Goal: Task Accomplishment & Management: Use online tool/utility

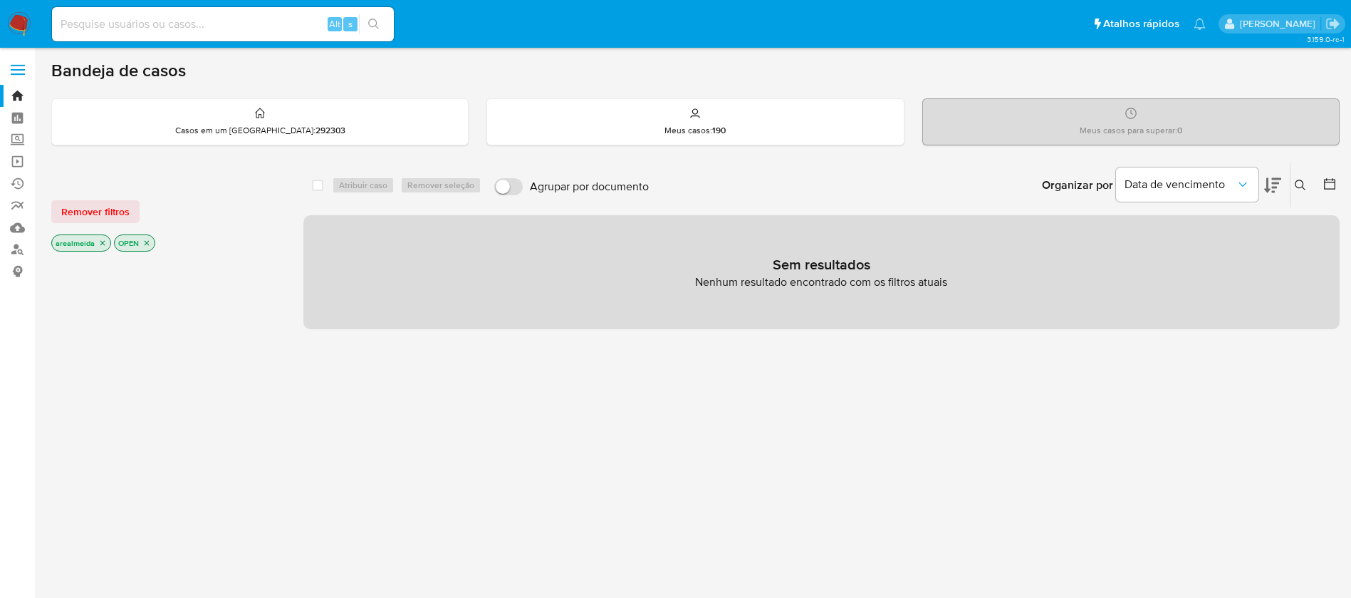
click at [102, 235] on p "arealmeida" at bounding box center [81, 243] width 58 height 16
click at [102, 245] on icon "close-filter" at bounding box center [102, 243] width 9 height 9
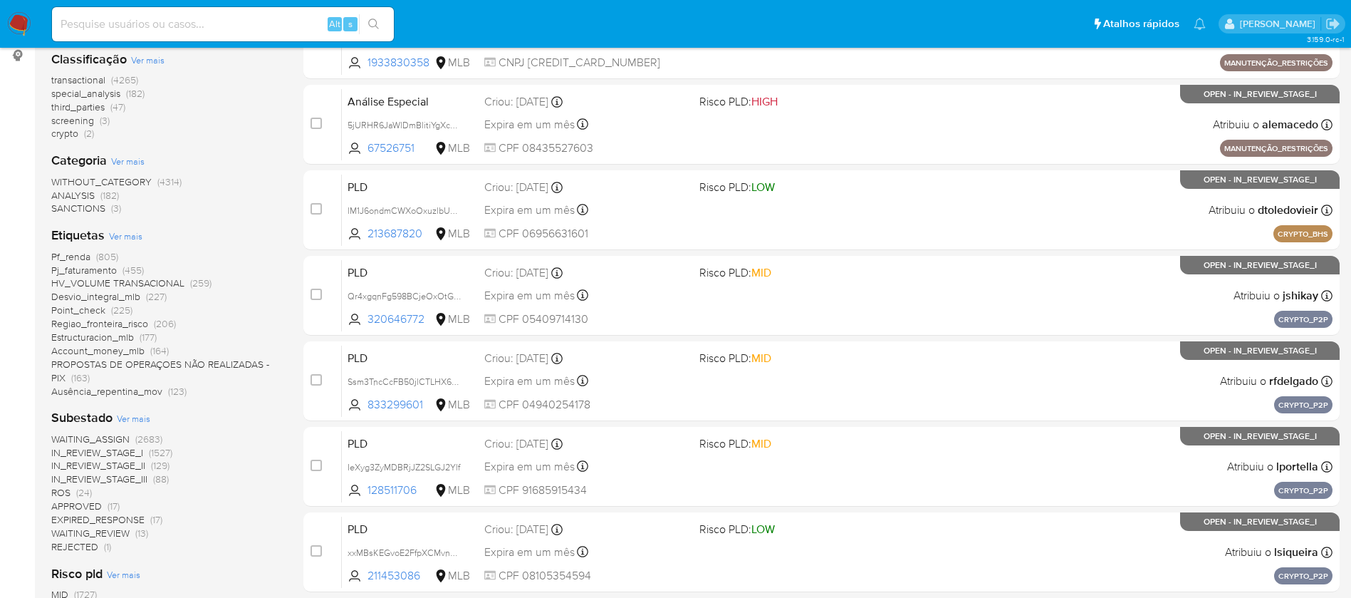
scroll to position [321, 0]
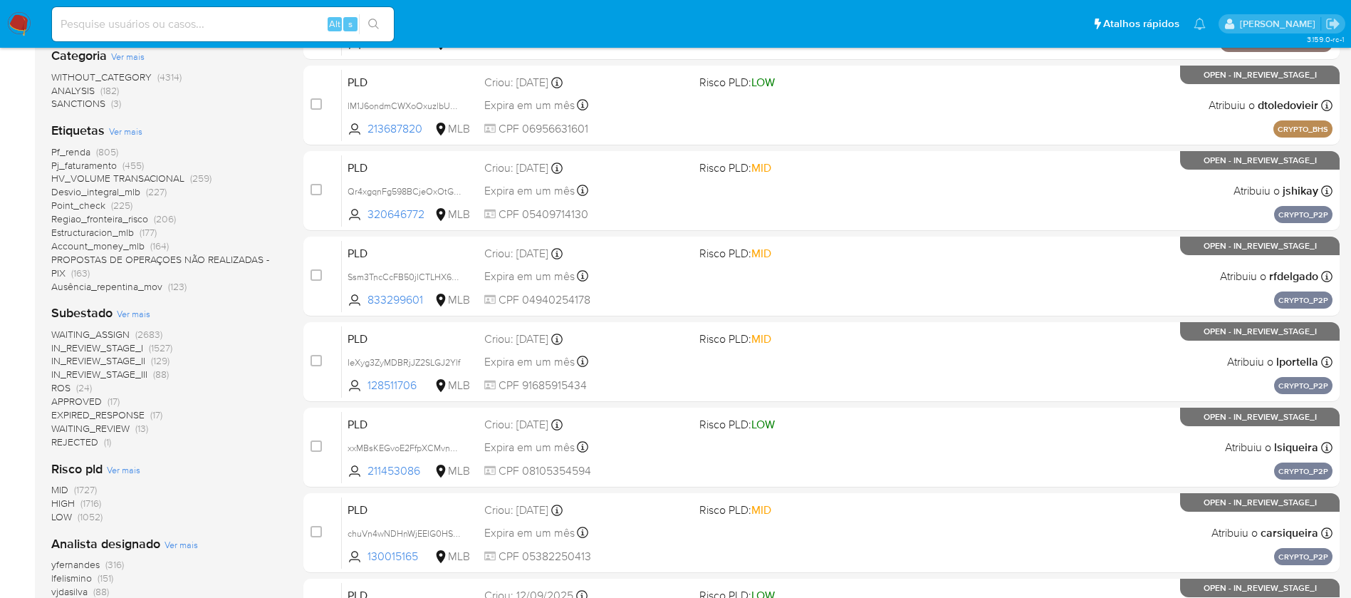
click at [115, 350] on span "IN_REVIEW_STAGE_I" at bounding box center [97, 347] width 92 height 14
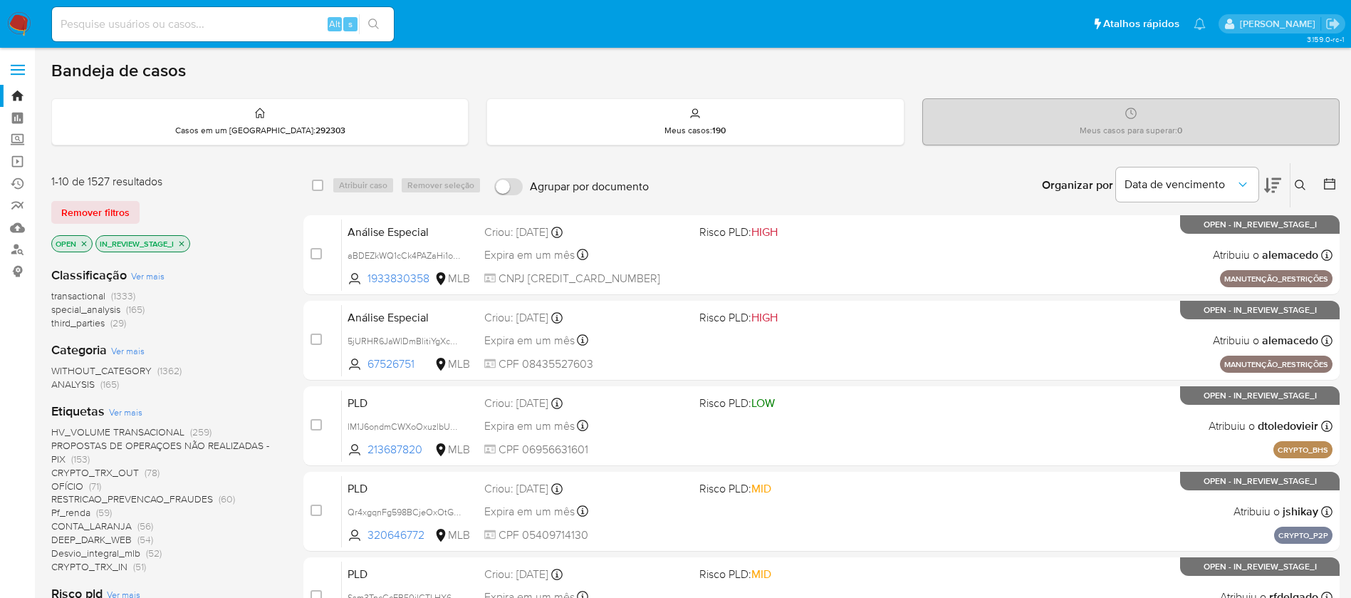
click at [85, 295] on span "transactional" at bounding box center [78, 295] width 54 height 14
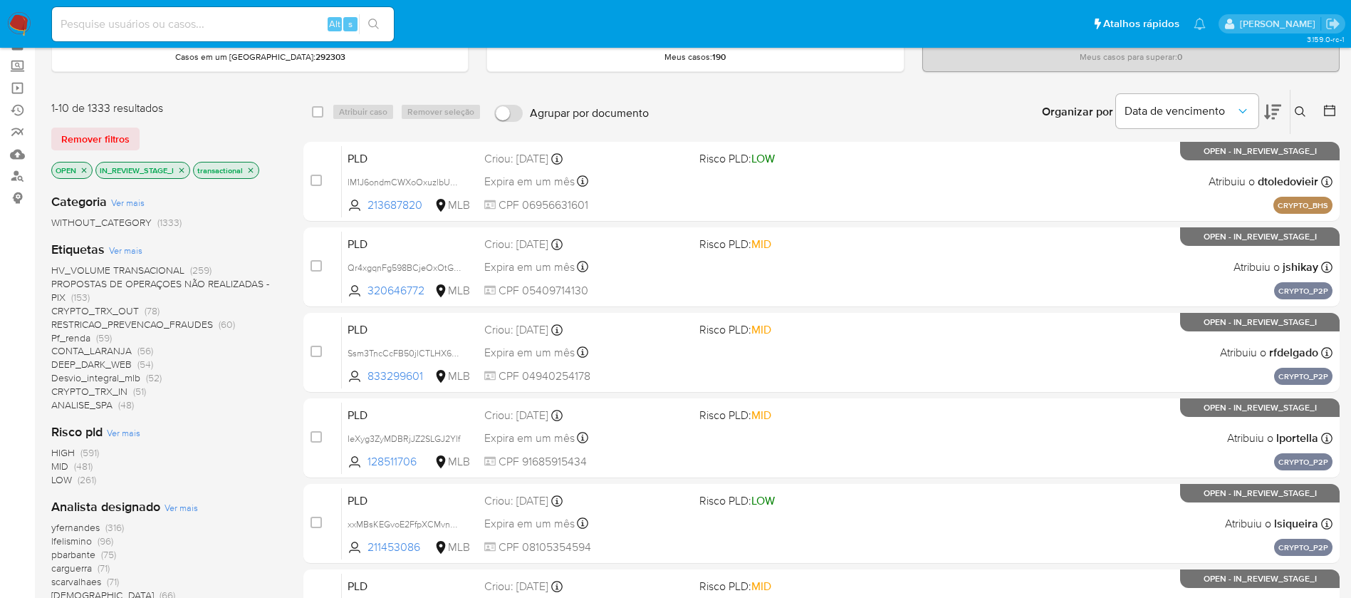
scroll to position [107, 0]
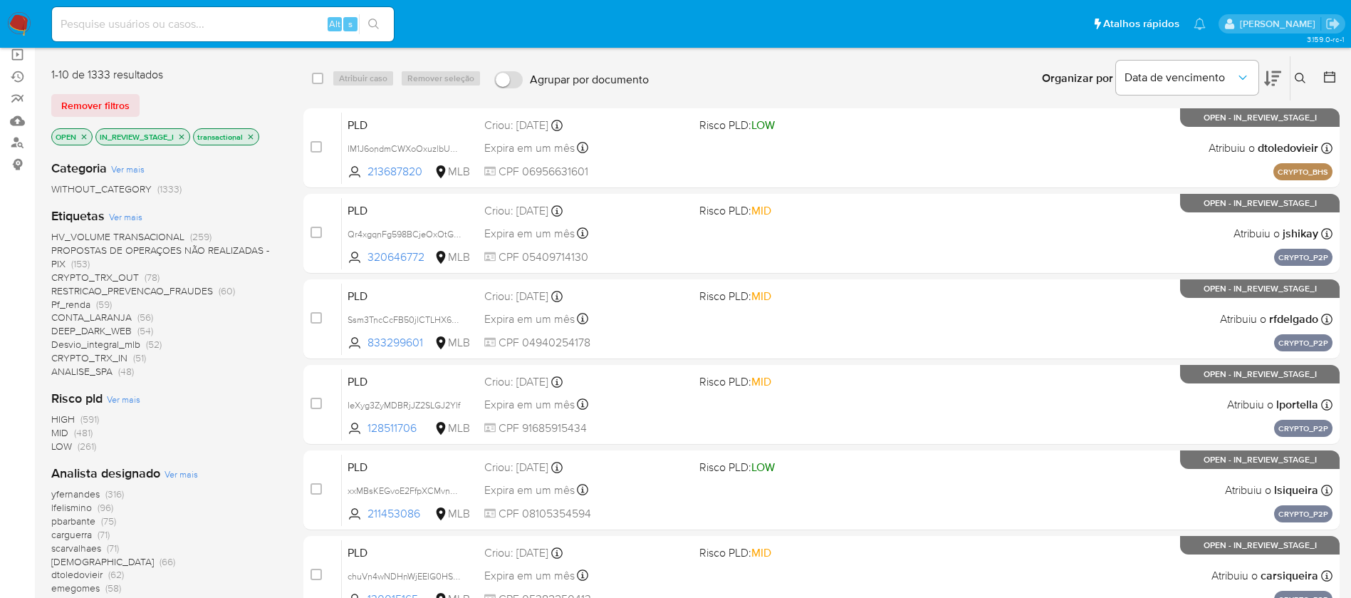
click at [71, 343] on span "Desvio_integral_mlb" at bounding box center [95, 344] width 89 height 14
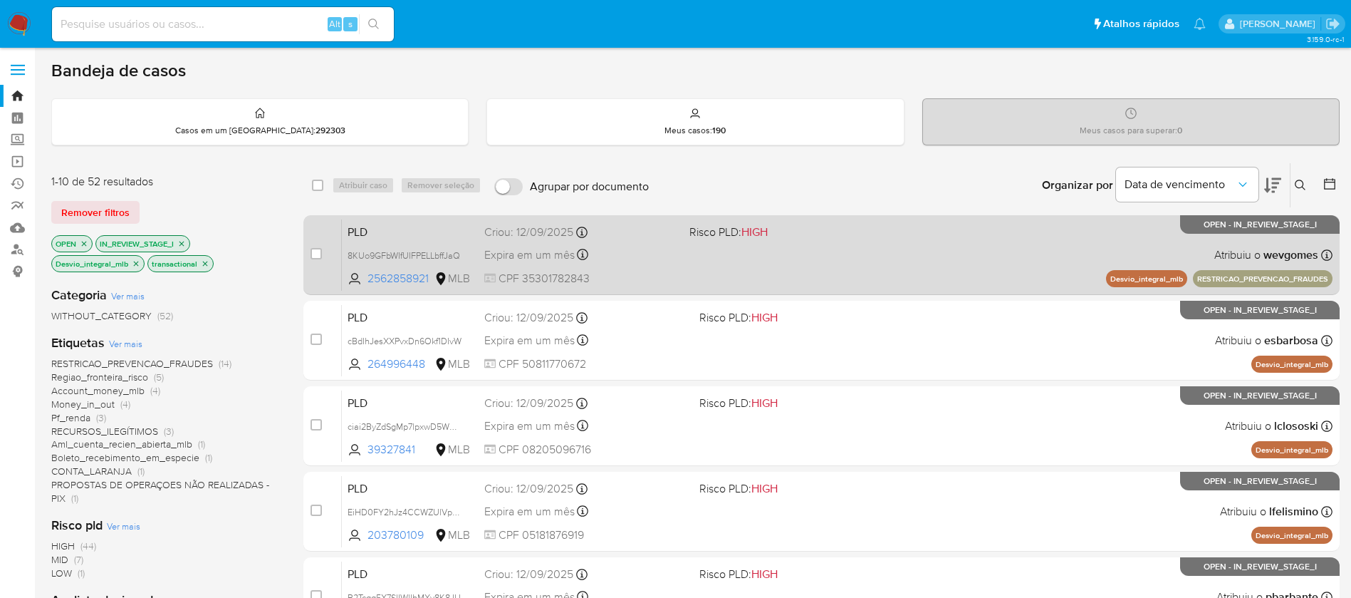
click at [839, 263] on div "PLD 8KUo9GFbWIfUIFPELLbffJaQ 2562858921 MLB Risco PLD: HIGH Criou: 12/09/2025 C…" at bounding box center [837, 255] width 991 height 72
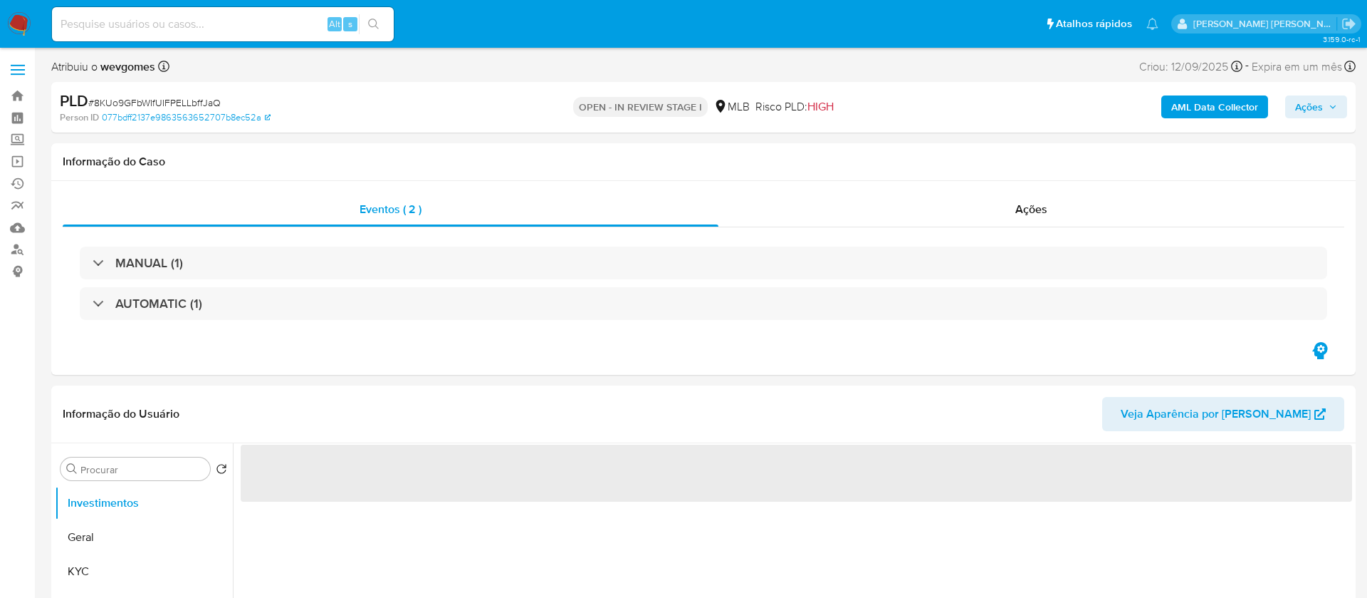
select select "10"
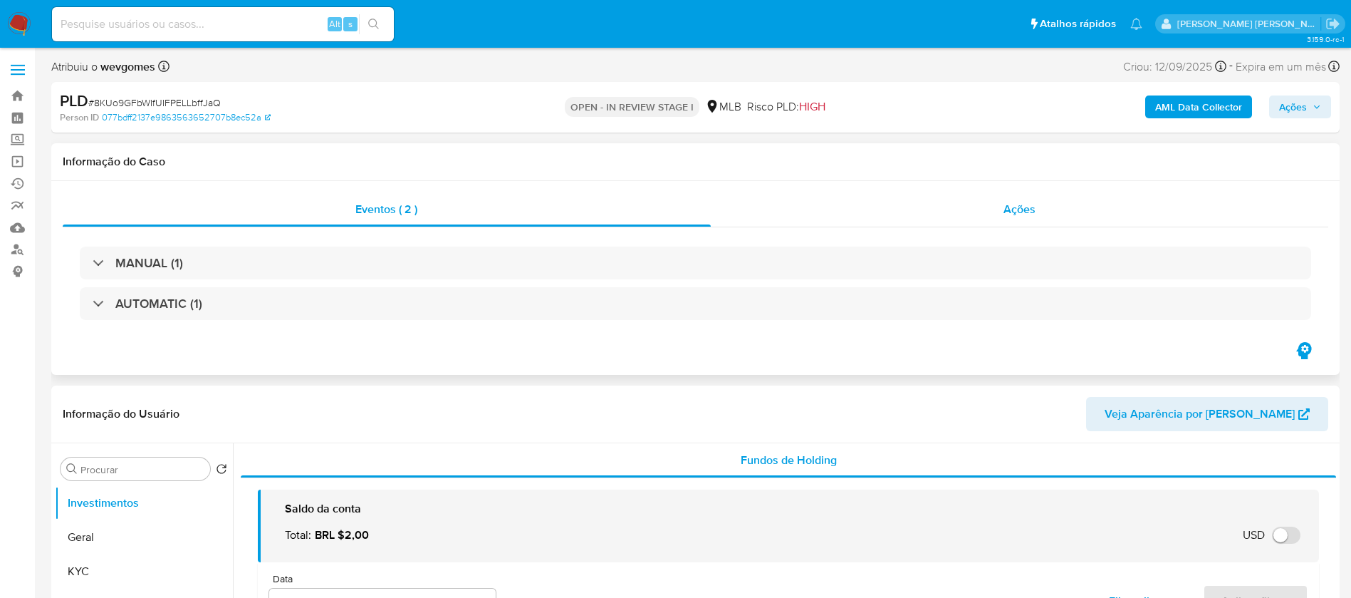
click at [993, 194] on div "Ações" at bounding box center [1020, 209] width 618 height 34
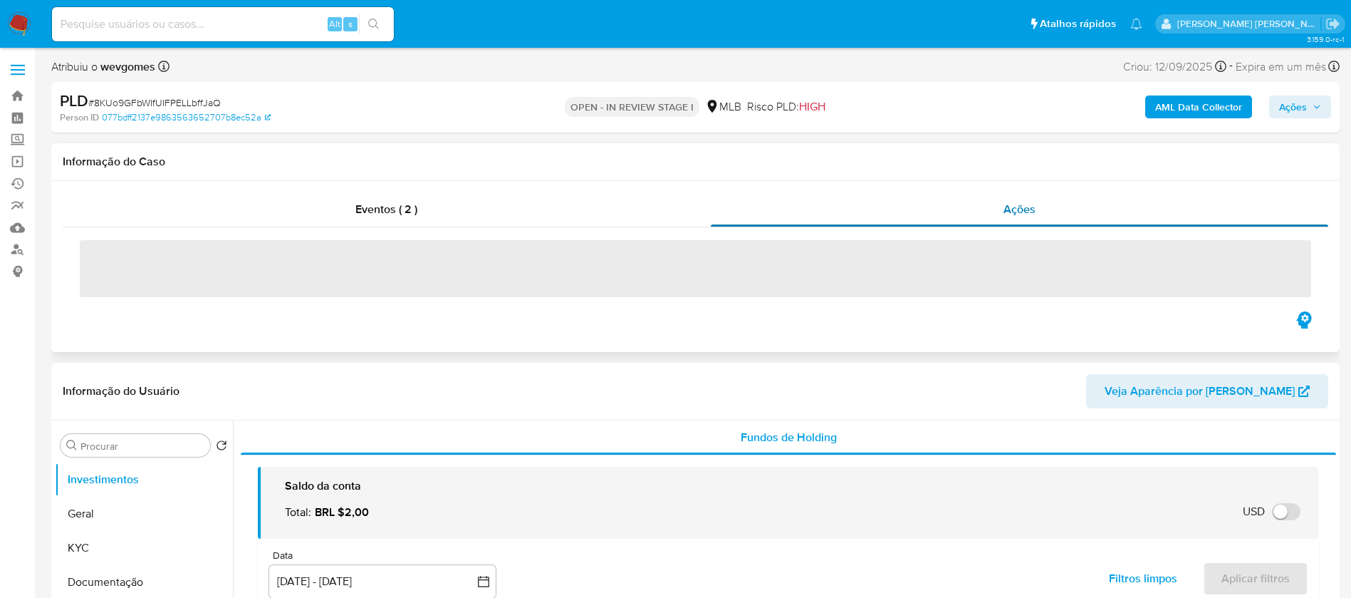
click at [1016, 209] on span "Ações" at bounding box center [1020, 209] width 32 height 16
click at [1014, 206] on span "Ações" at bounding box center [1020, 209] width 32 height 16
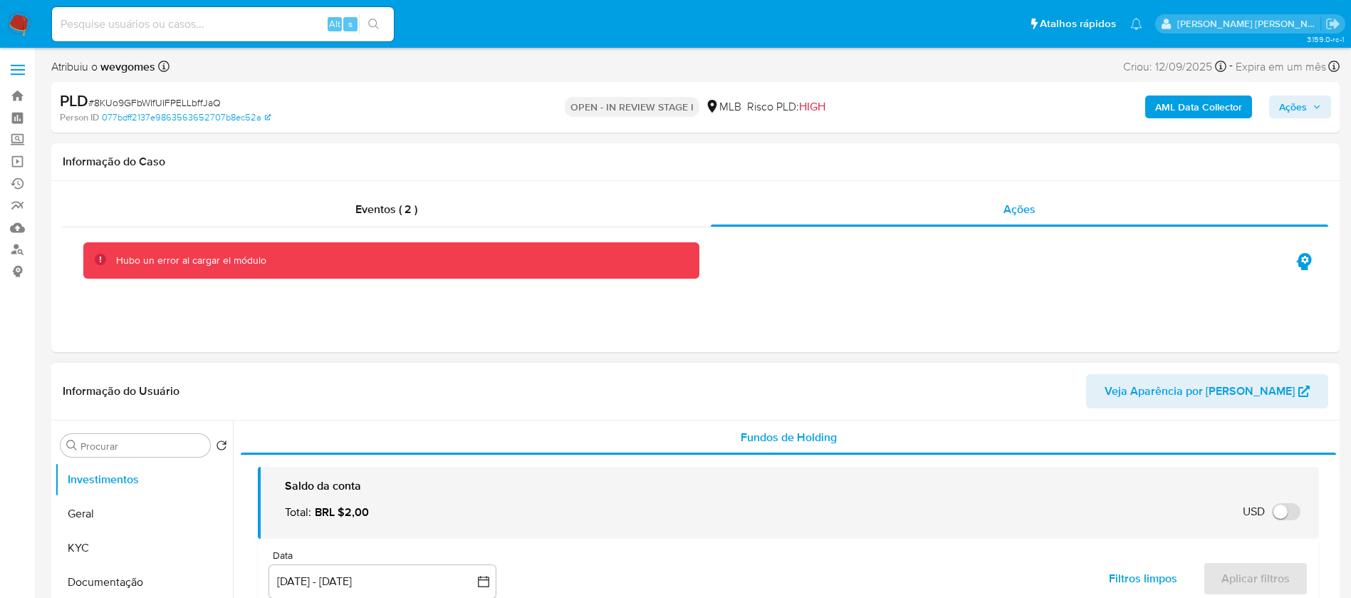
click at [381, 375] on header "Informação do Usuário Veja Aparência por [PERSON_NAME]" at bounding box center [696, 391] width 1266 height 34
